Goal: Information Seeking & Learning: Learn about a topic

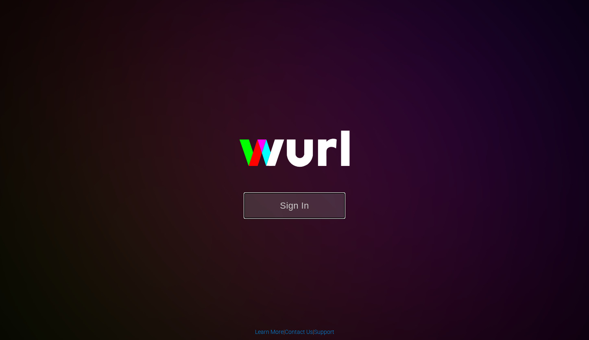
click at [294, 215] on button "Sign In" at bounding box center [294, 205] width 102 height 26
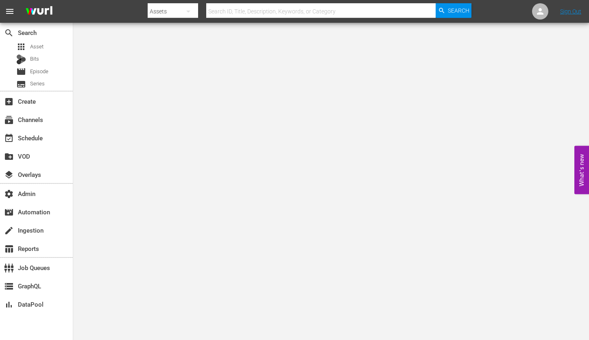
click at [246, 11] on input "text" at bounding box center [320, 12] width 229 height 20
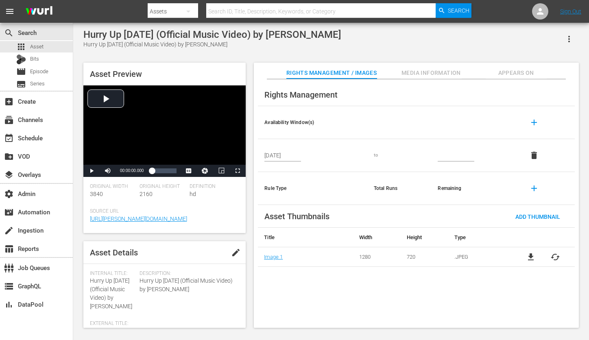
click at [515, 72] on span "Appears On" at bounding box center [515, 73] width 61 height 10
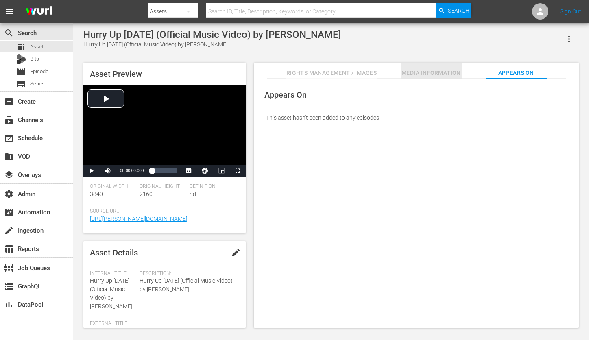
click at [423, 75] on span "Media Information" at bounding box center [430, 73] width 61 height 10
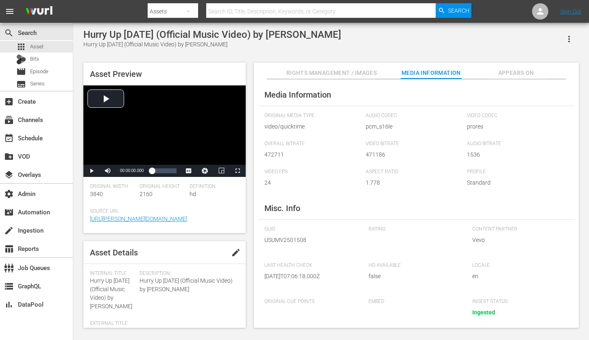
click at [568, 38] on icon "button" at bounding box center [569, 39] width 10 height 10
click at [553, 63] on div "Segmentation Clips" at bounding box center [533, 62] width 78 height 20
click at [569, 40] on icon "button" at bounding box center [569, 39] width 10 height 10
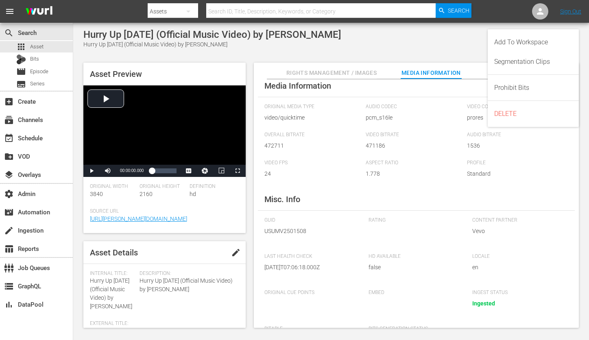
scroll to position [38, 0]
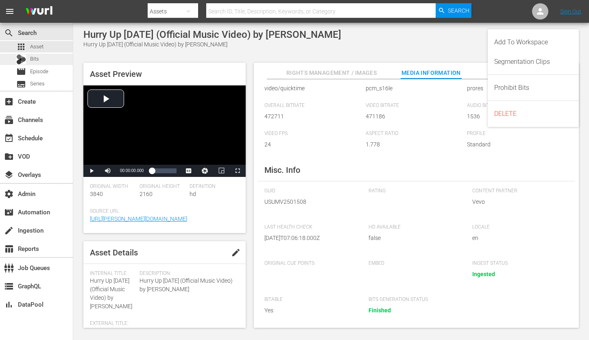
click at [40, 57] on div "Bits" at bounding box center [36, 59] width 73 height 11
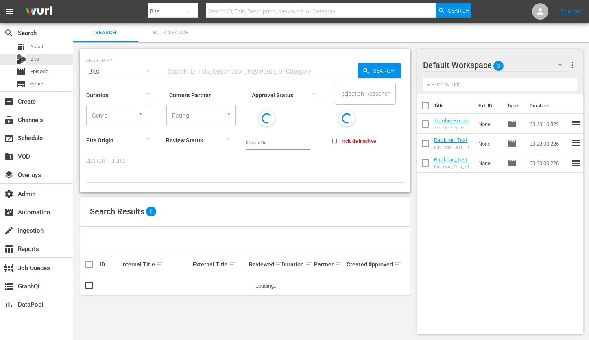
click at [150, 70] on icon "button" at bounding box center [148, 71] width 10 height 10
click at [117, 150] on div "Assets" at bounding box center [112, 152] width 33 height 13
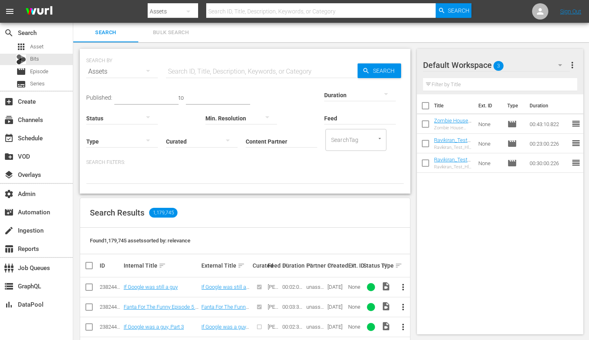
click at [221, 76] on input "text" at bounding box center [261, 72] width 191 height 20
paste input "194219898"
type input "194219898"
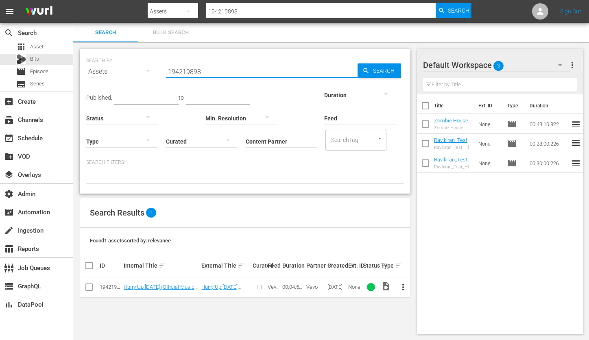
click at [89, 287] on input "checkbox" at bounding box center [89, 289] width 10 height 10
checkbox input "true"
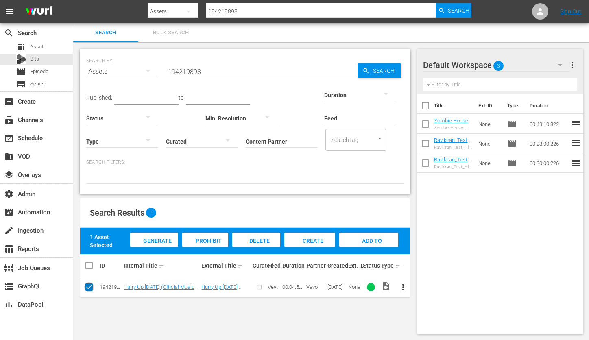
click at [169, 243] on span "Generate Bits" at bounding box center [154, 248] width 35 height 22
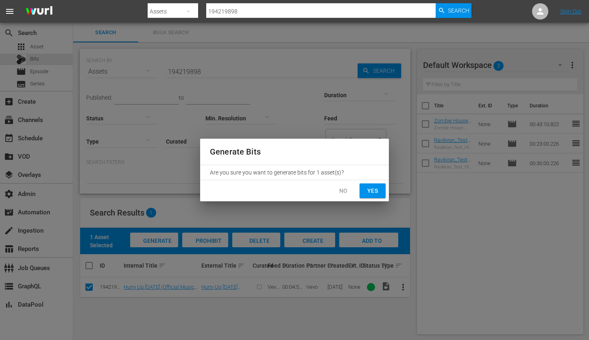
click at [343, 195] on span "No" at bounding box center [343, 191] width 13 height 10
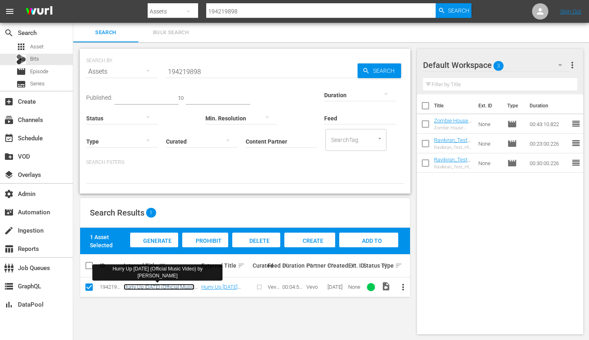
click at [150, 287] on link "Hurry Up Tomorrow (Official Music Video) by The Weeknd" at bounding box center [159, 290] width 71 height 12
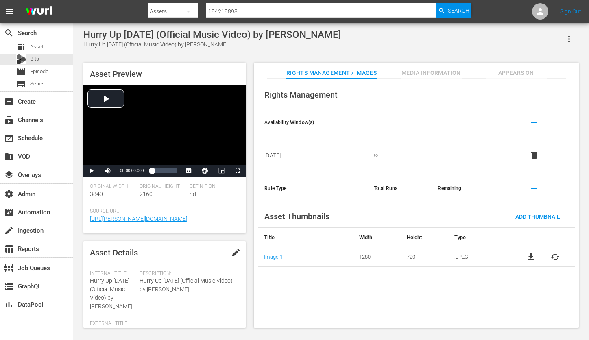
click at [519, 73] on span "Appears On" at bounding box center [515, 73] width 61 height 10
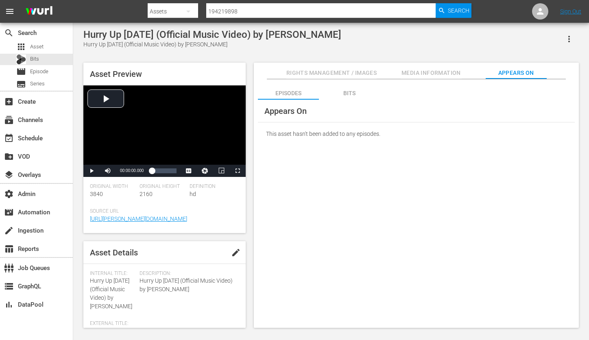
click at [354, 90] on div "Bits" at bounding box center [349, 93] width 61 height 20
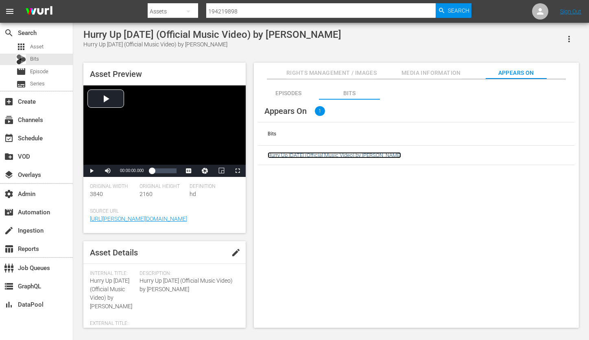
click at [359, 154] on link "Hurry Up Tomorrow (Official Music Video) by The Weeknd" at bounding box center [333, 155] width 133 height 6
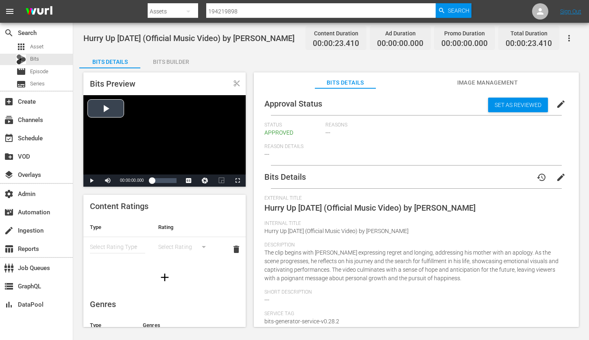
click at [108, 111] on div "Video Player" at bounding box center [164, 134] width 162 height 79
click at [237, 180] on span "Video Player" at bounding box center [237, 180] width 0 height 0
click at [343, 89] on div "Approval Status Set as Reviewed edit Status APPROVED Reasons --- Reason Details…" at bounding box center [416, 211] width 325 height 246
click at [348, 85] on span "Bits Details" at bounding box center [345, 83] width 61 height 10
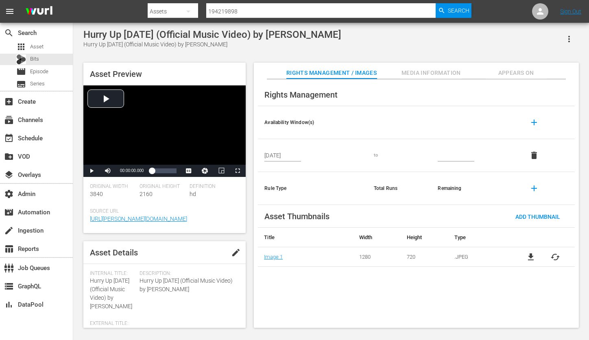
click at [520, 72] on span "Appears On" at bounding box center [515, 73] width 61 height 10
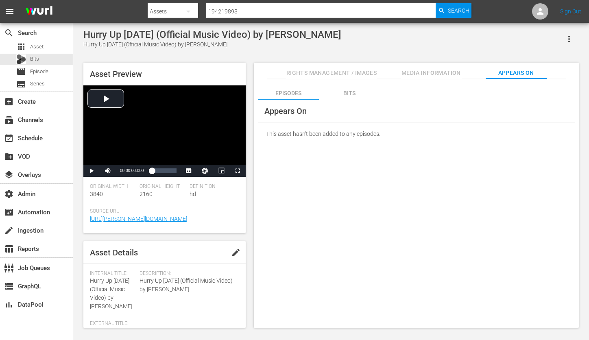
click at [345, 92] on div "Bits" at bounding box center [349, 93] width 61 height 20
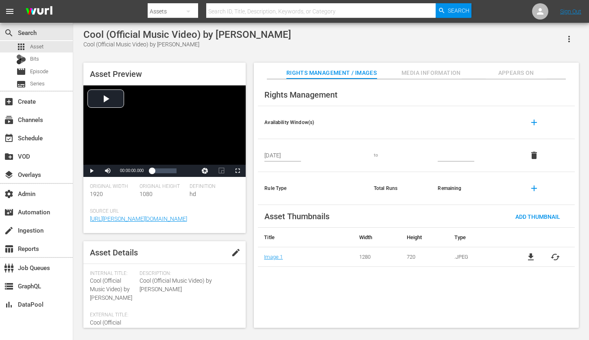
click at [508, 72] on span "Appears On" at bounding box center [515, 73] width 61 height 10
click at [526, 73] on span "Appears On" at bounding box center [515, 73] width 61 height 10
click at [507, 76] on span "Appears On" at bounding box center [515, 73] width 61 height 10
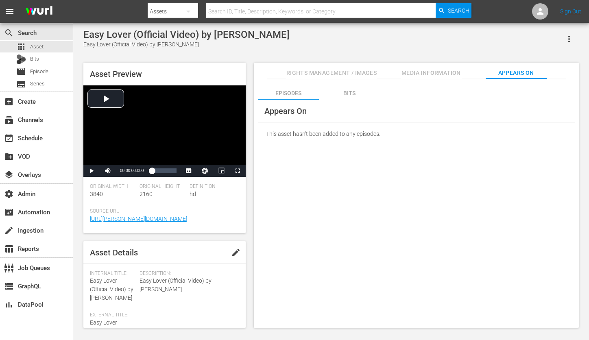
click at [349, 89] on div "Bits" at bounding box center [349, 93] width 61 height 20
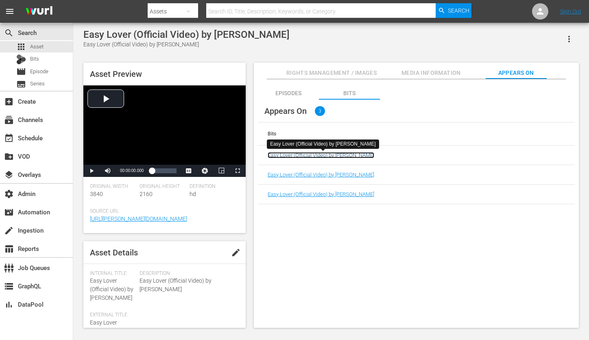
click at [319, 156] on link "Easy Lover (Official Video) by [PERSON_NAME]" at bounding box center [320, 155] width 106 height 6
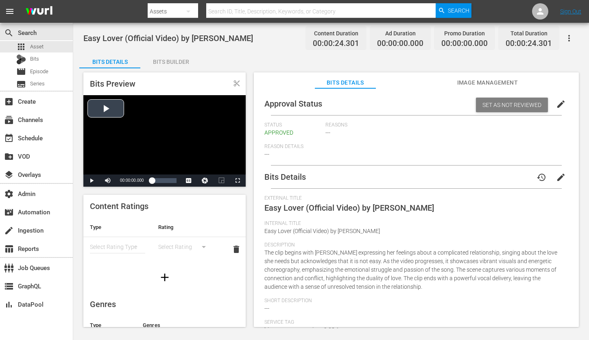
click at [96, 104] on div "Video Player" at bounding box center [164, 134] width 162 height 79
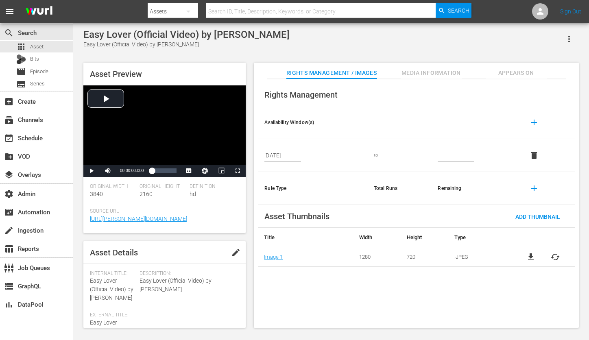
click at [515, 72] on span "Appears On" at bounding box center [515, 73] width 61 height 10
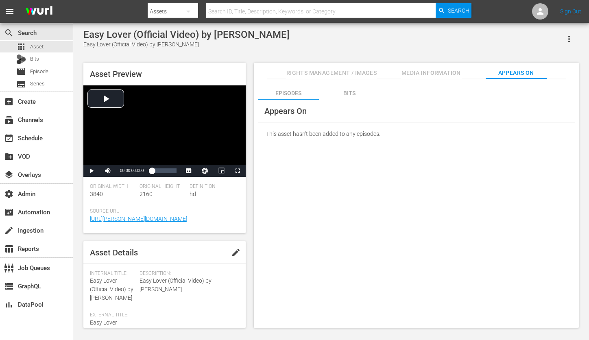
click at [353, 92] on div "Bits" at bounding box center [349, 93] width 61 height 20
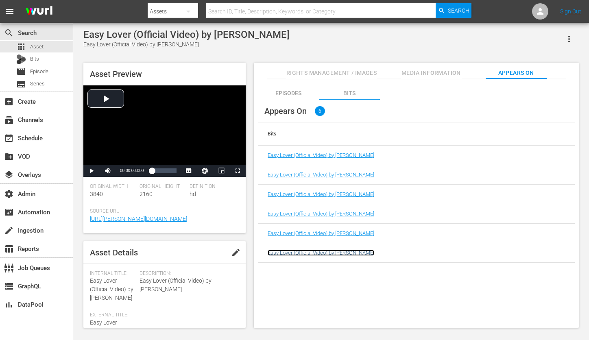
click at [344, 254] on link "Easy Lover (Official Video) by [PERSON_NAME]" at bounding box center [320, 253] width 106 height 6
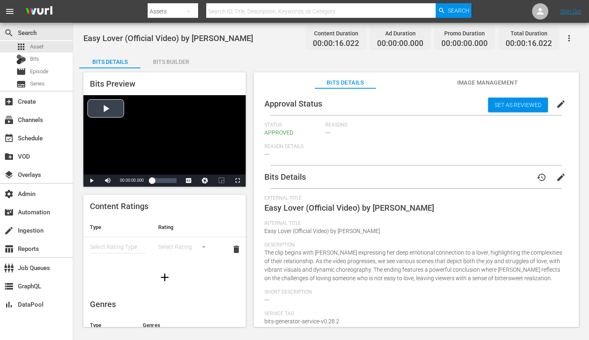
click at [111, 102] on div "Video Player" at bounding box center [164, 134] width 162 height 79
